Goal: Book appointment/travel/reservation

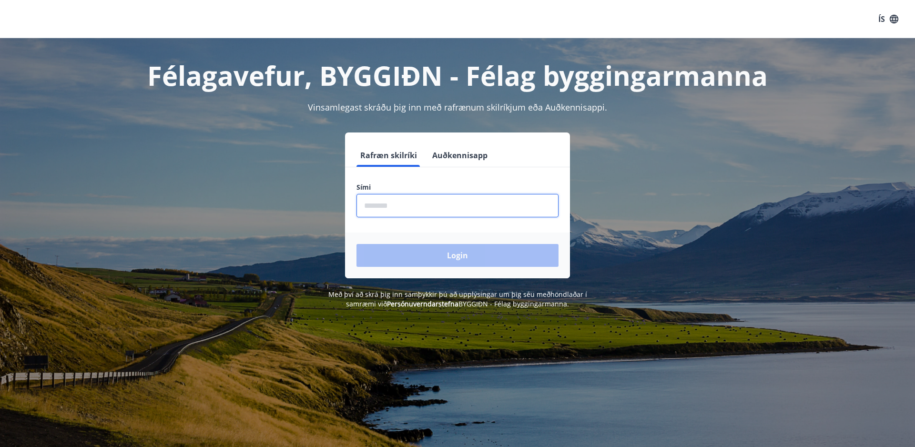
click at [363, 205] on input "phone" at bounding box center [457, 205] width 202 height 23
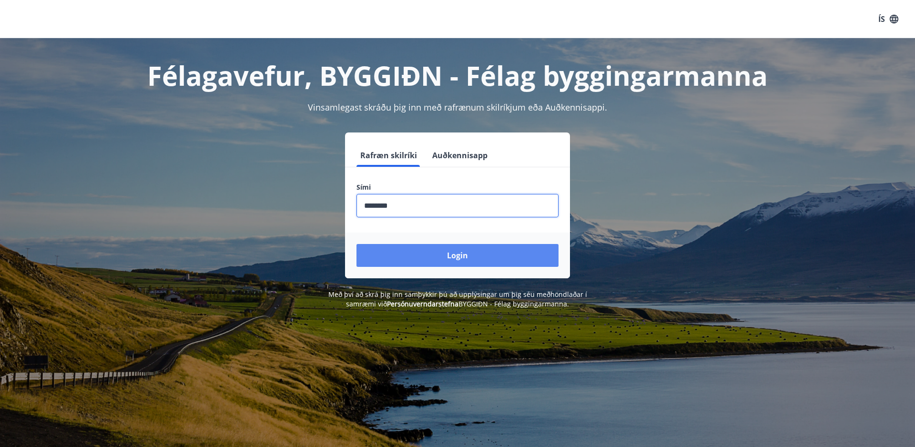
type input "********"
click at [434, 250] on button "Login" at bounding box center [457, 255] width 202 height 23
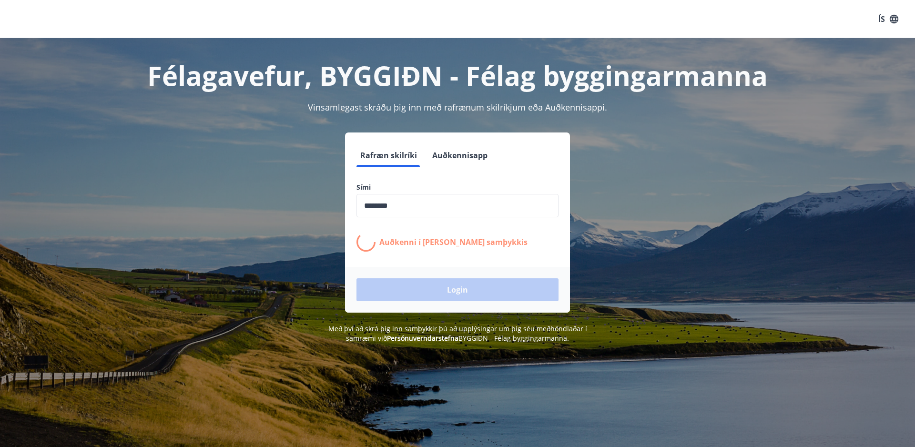
scroll to position [4, 0]
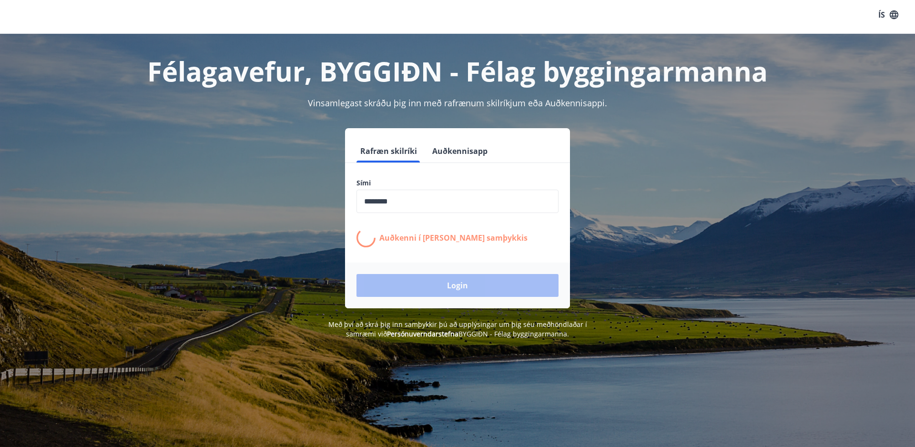
click at [424, 238] on p "Auðkenni í síma bíður samþykkis" at bounding box center [453, 238] width 148 height 10
click at [443, 241] on p "Auðkenni í síma bíður samþykkis" at bounding box center [453, 238] width 148 height 10
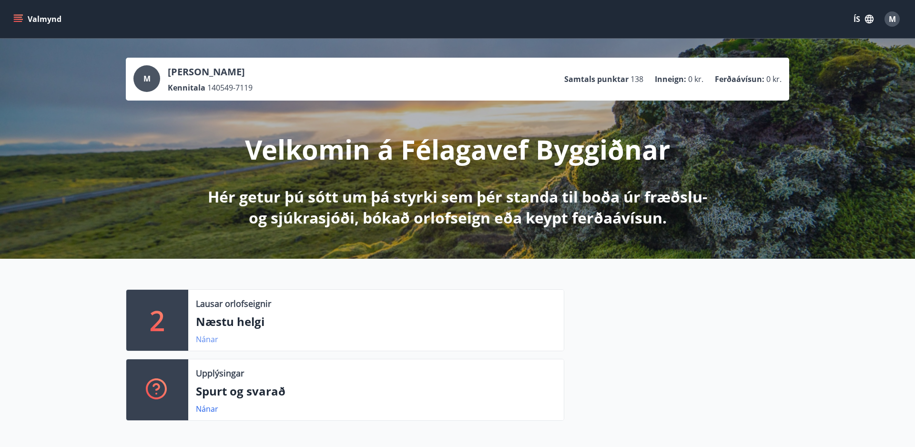
scroll to position [4, 0]
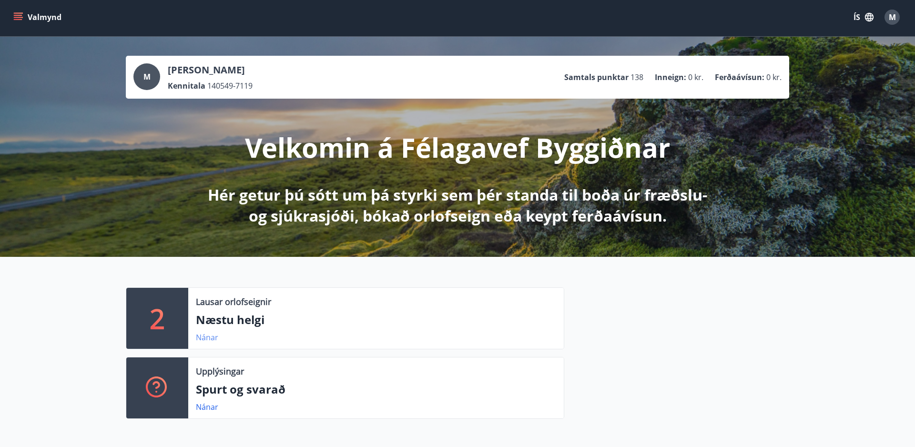
click at [206, 337] on link "Nánar" at bounding box center [207, 337] width 22 height 10
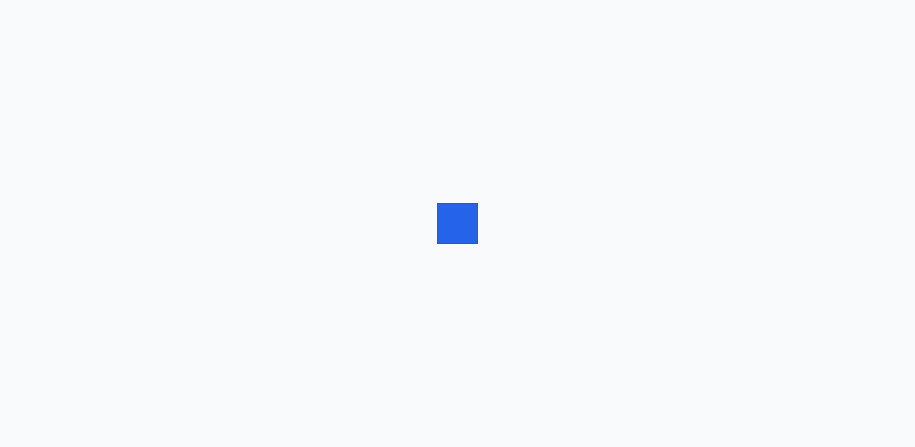
scroll to position [1, 0]
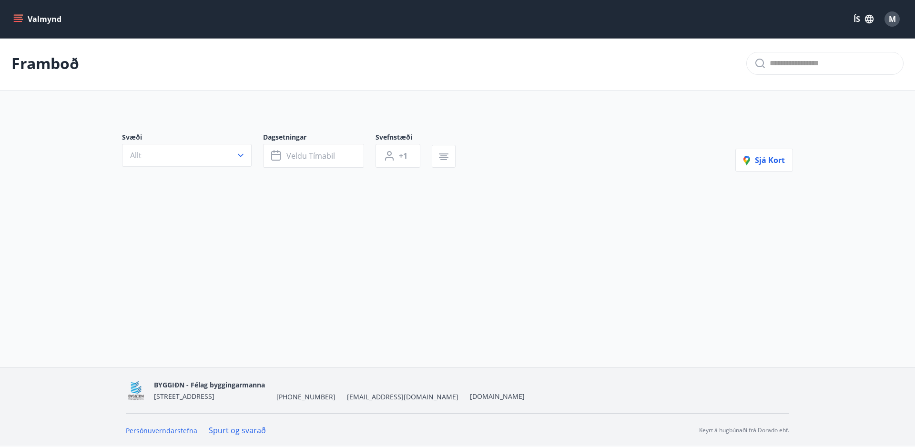
type input "*"
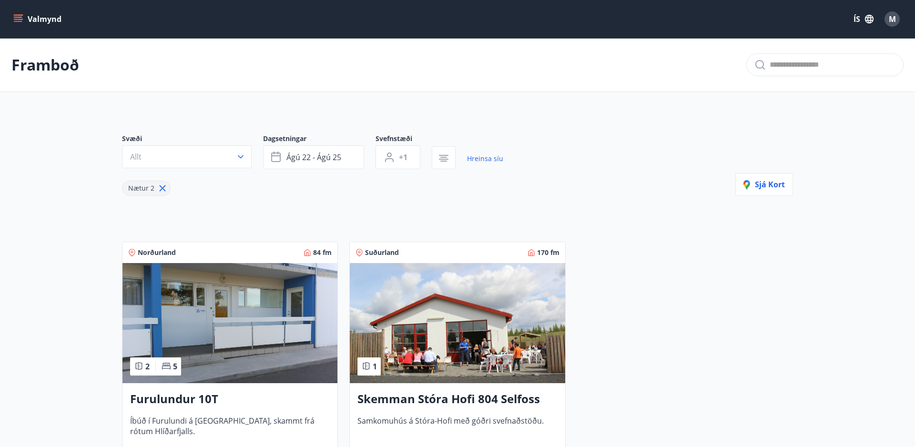
scroll to position [-1, 1]
click at [275, 156] on icon "button" at bounding box center [276, 157] width 11 height 11
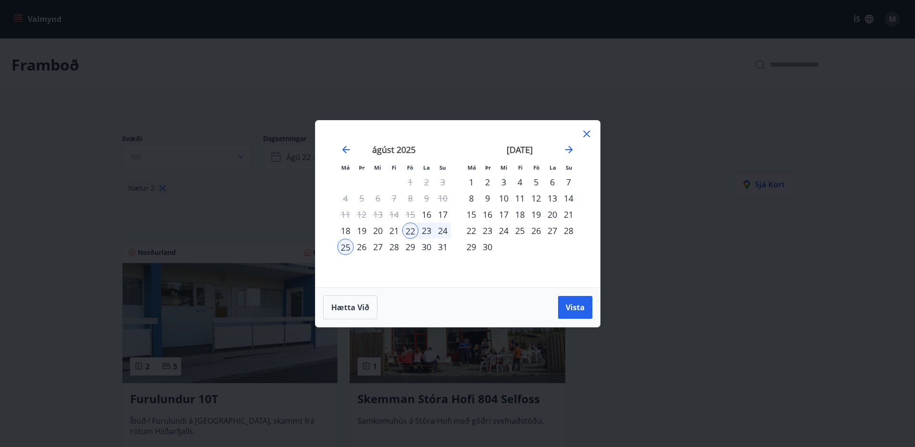
click at [409, 229] on div "22" at bounding box center [410, 231] width 16 height 16
click at [409, 248] on div "29" at bounding box center [410, 247] width 16 height 16
click at [574, 309] on span "Vista" at bounding box center [575, 307] width 19 height 10
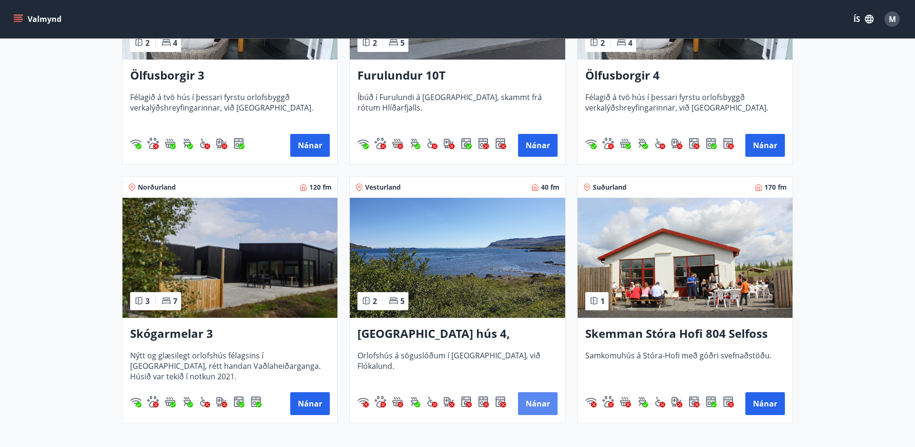
scroll to position [580, 0]
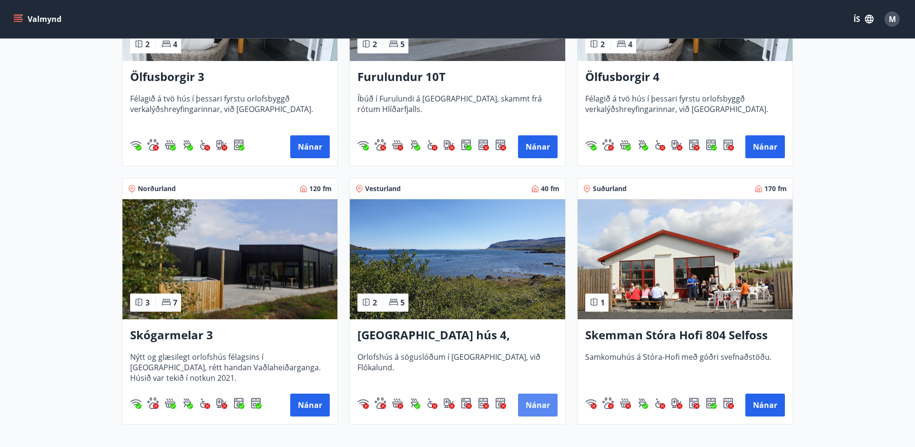
click at [538, 404] on button "Nánar" at bounding box center [538, 405] width 40 height 23
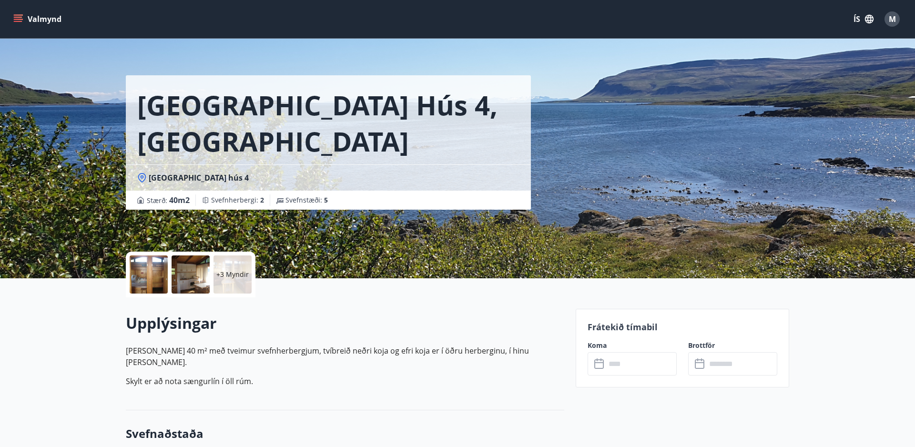
scroll to position [8, 0]
click at [601, 365] on icon at bounding box center [599, 363] width 11 height 11
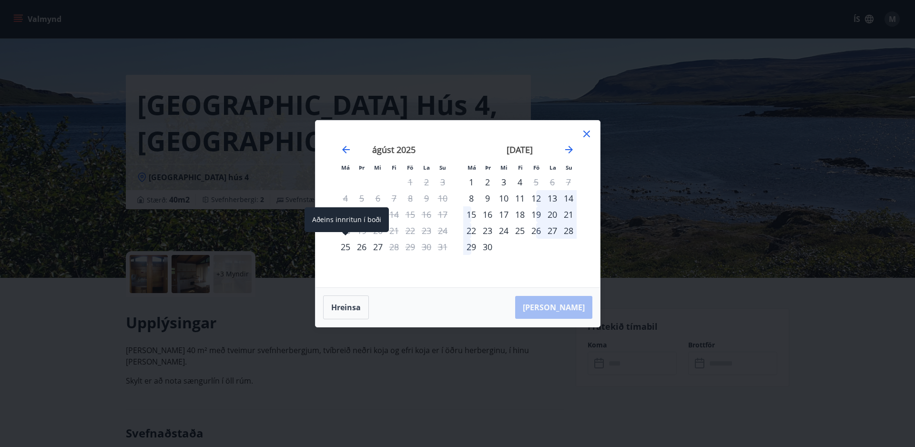
click at [345, 246] on div "25" at bounding box center [345, 247] width 16 height 16
click at [579, 312] on div "Hreinsa Taka Frá" at bounding box center [457, 307] width 285 height 39
click at [591, 133] on icon at bounding box center [586, 133] width 11 height 11
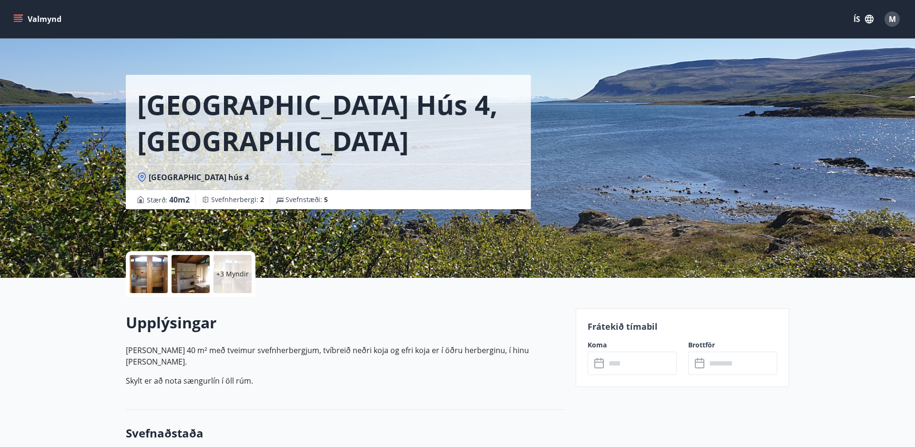
click at [16, 17] on icon "menu" at bounding box center [18, 17] width 9 height 1
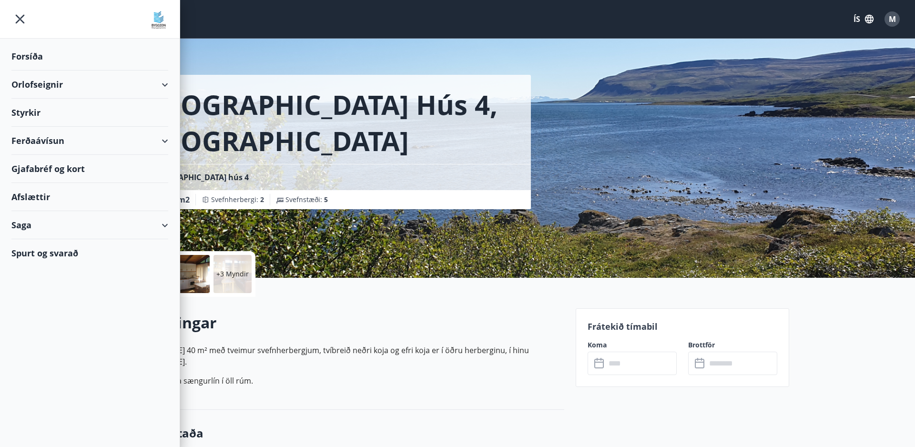
click at [36, 54] on div "Forsíða" at bounding box center [89, 56] width 157 height 28
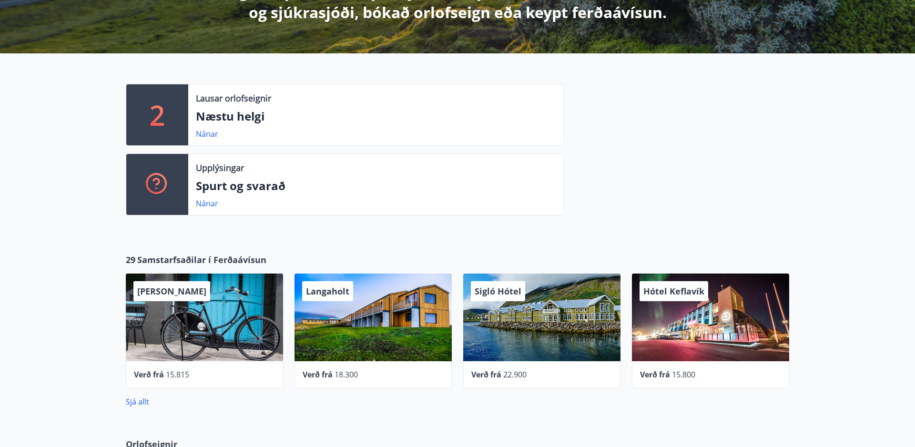
scroll to position [205, 0]
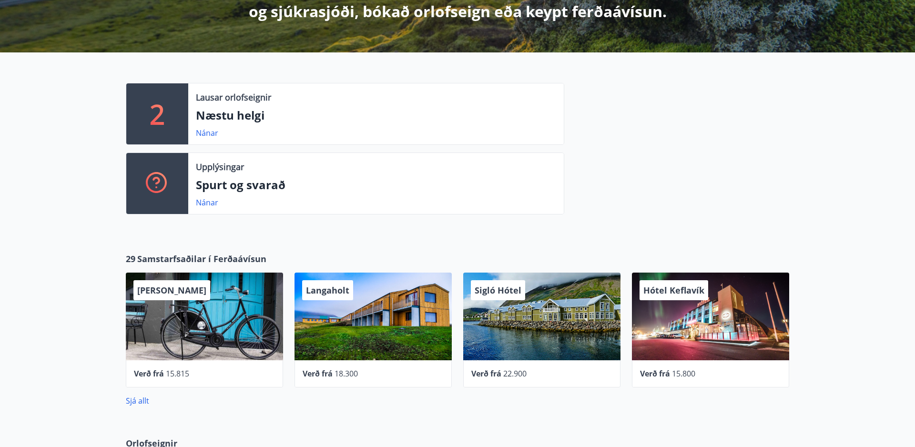
click at [165, 176] on icon at bounding box center [157, 183] width 23 height 23
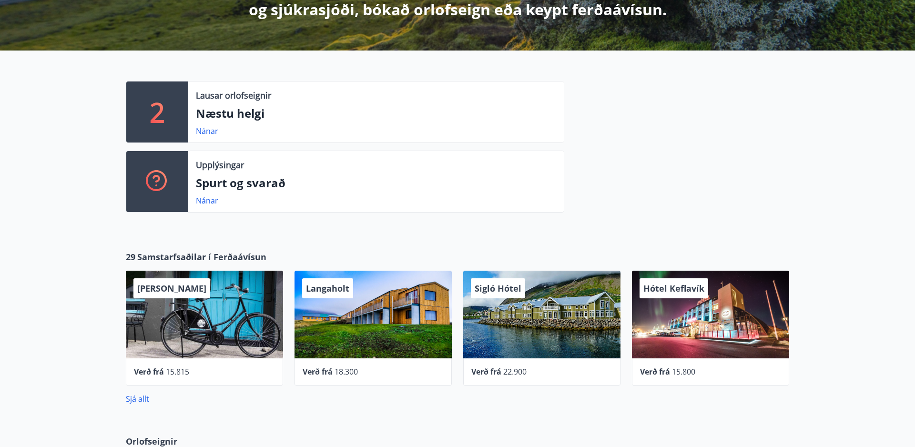
scroll to position [208, 0]
click at [203, 199] on link "Nánar" at bounding box center [207, 200] width 22 height 10
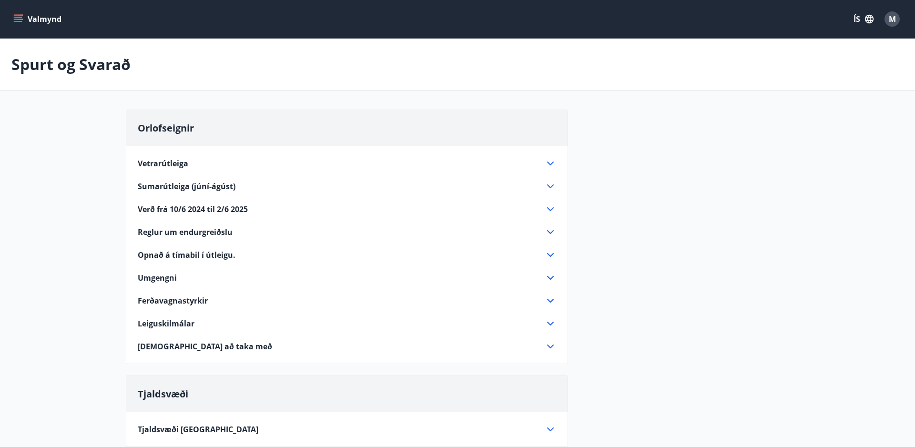
click at [179, 185] on span "Sumarútleiga (júní-ágúst)" at bounding box center [187, 186] width 98 height 10
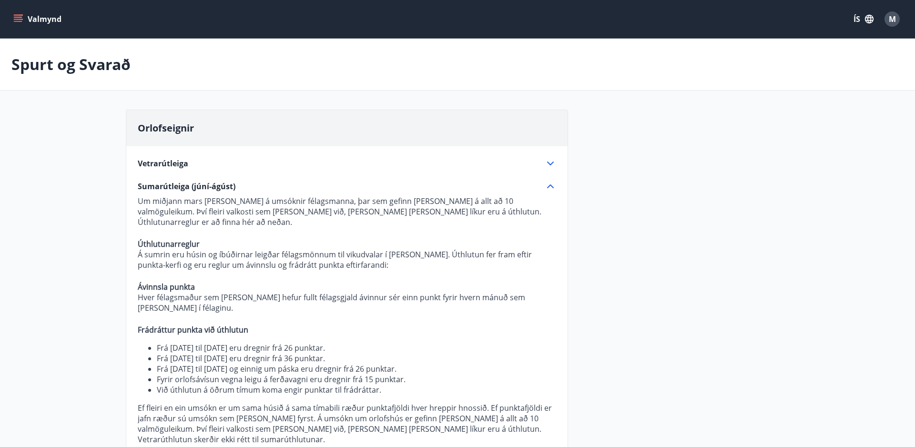
scroll to position [0, 0]
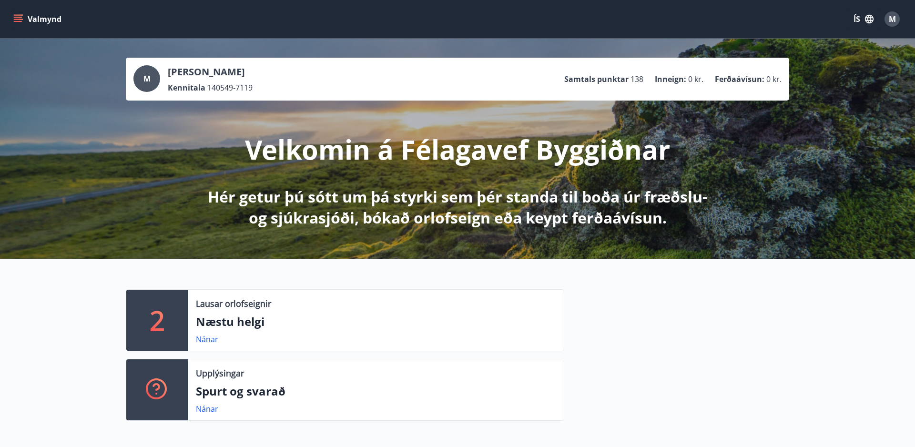
click at [148, 77] on span "M" at bounding box center [146, 78] width 7 height 10
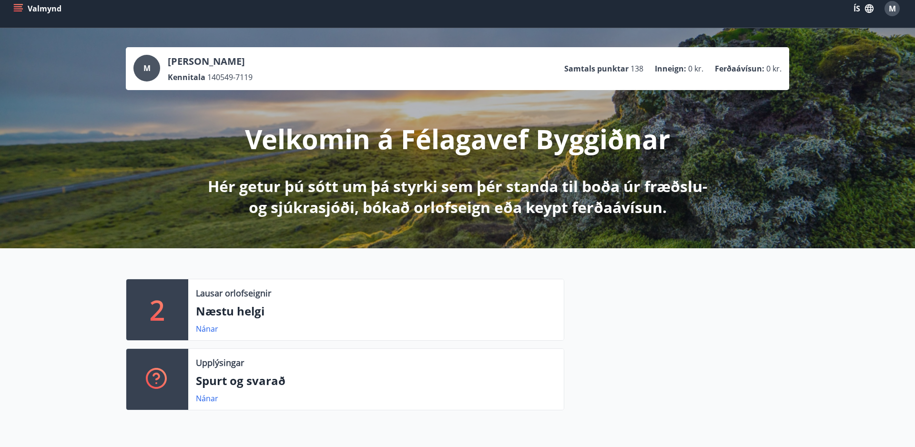
scroll to position [11, 0]
